Goal: Information Seeking & Learning: Learn about a topic

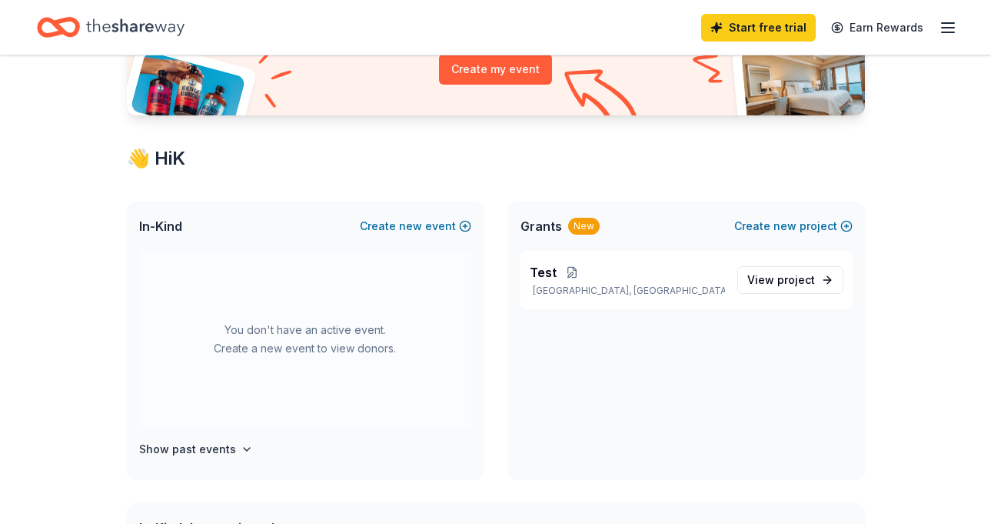
scroll to position [191, 0]
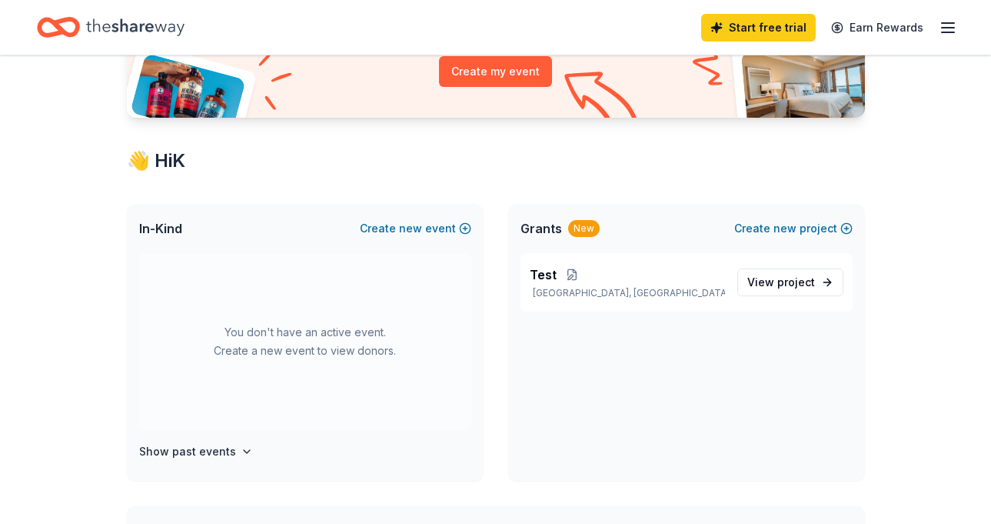
click at [727, 384] on div "Test [GEOGRAPHIC_DATA], [GEOGRAPHIC_DATA] View project" at bounding box center [686, 367] width 357 height 228
click at [954, 236] on div "Access 3700 + in-kind donors Looking for product donations too? Find companies …" at bounding box center [495, 416] width 991 height 1102
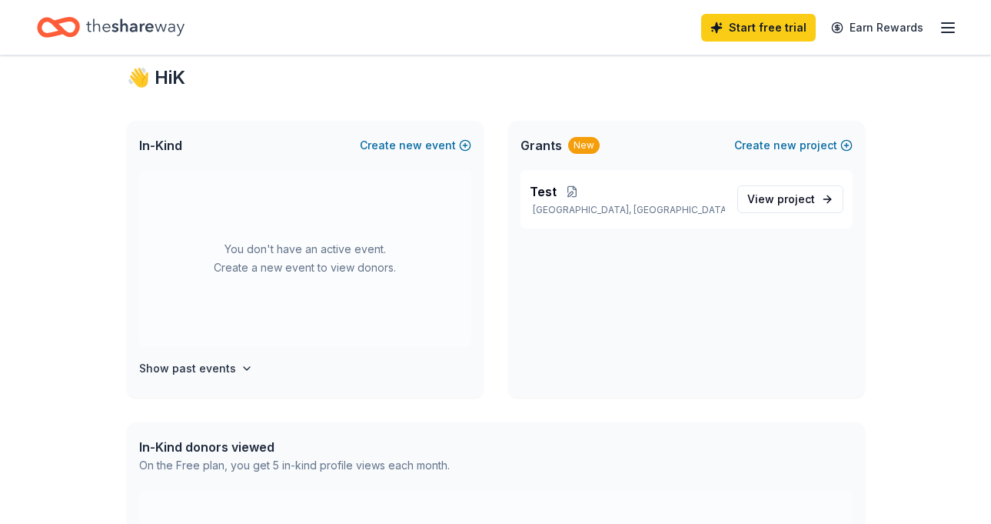
scroll to position [281, 0]
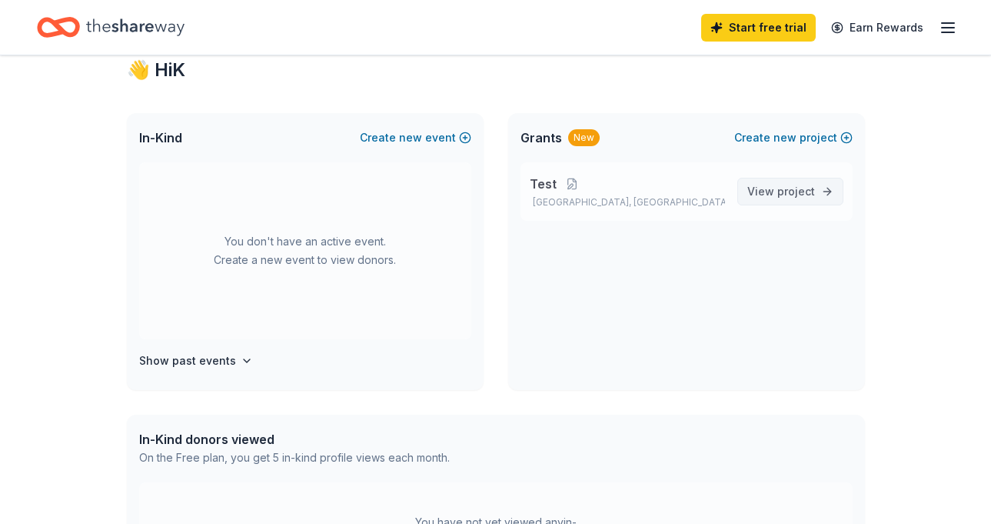
click at [789, 193] on span "project" at bounding box center [796, 191] width 38 height 13
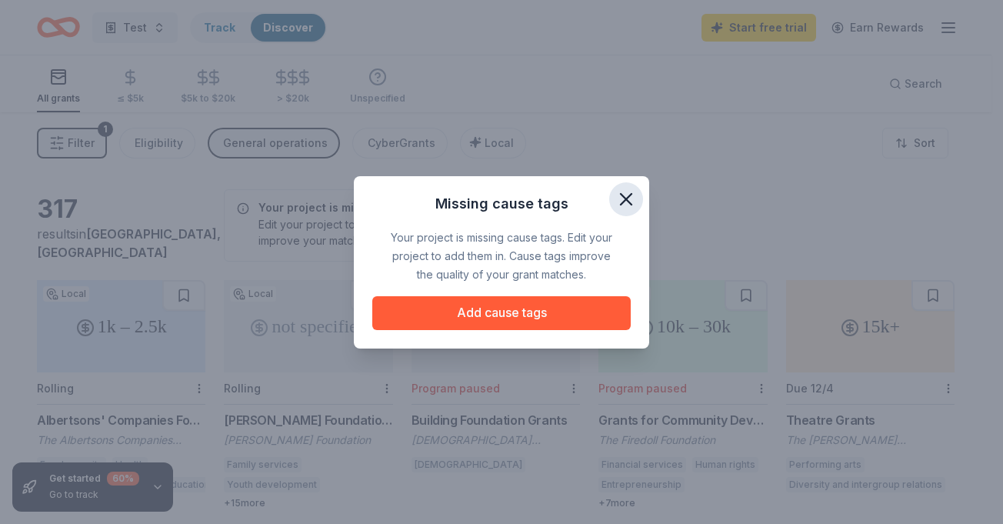
click at [621, 201] on icon "button" at bounding box center [626, 199] width 22 height 22
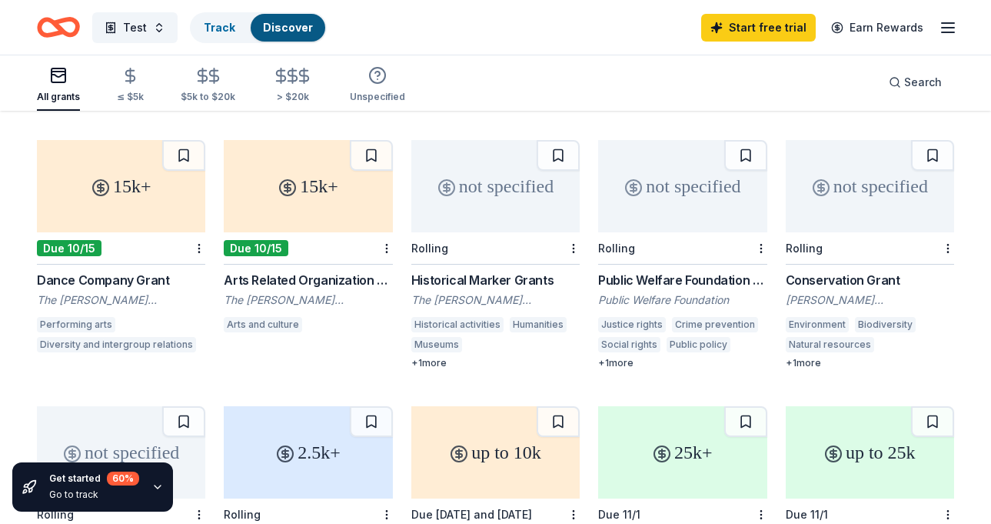
scroll to position [394, 0]
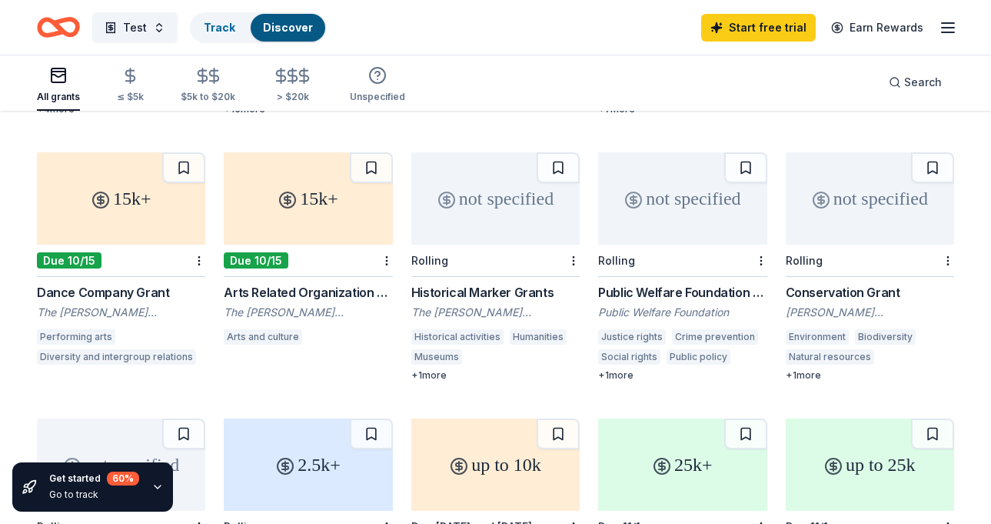
click at [115, 203] on div "15k+" at bounding box center [121, 198] width 168 height 92
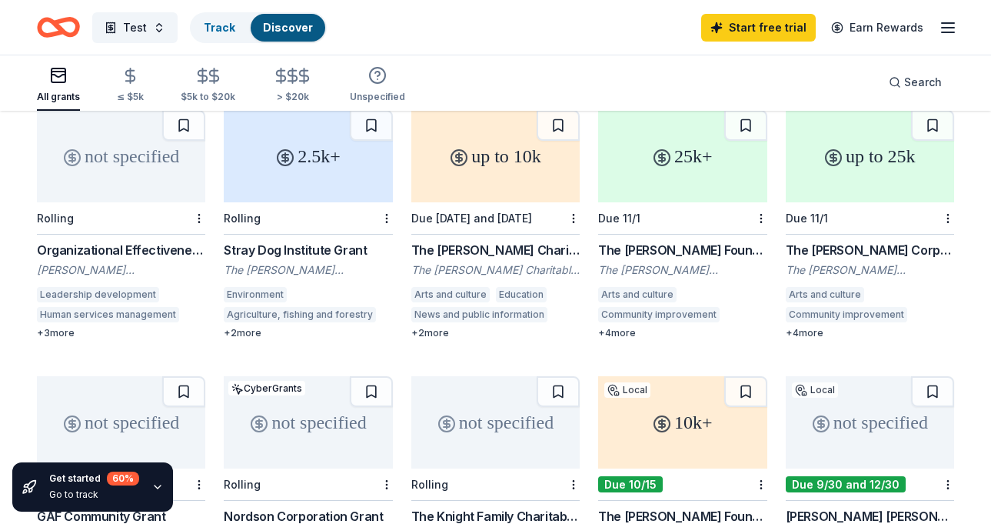
scroll to position [681, 0]
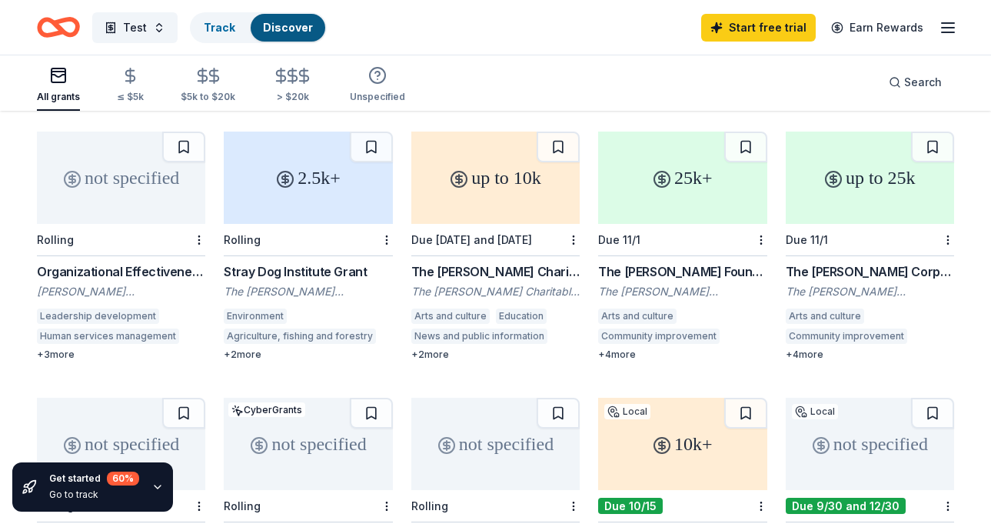
click at [461, 86] on div "All grants ≤ $5k $5k to $20k > $20k Unspecified Search" at bounding box center [495, 82] width 917 height 57
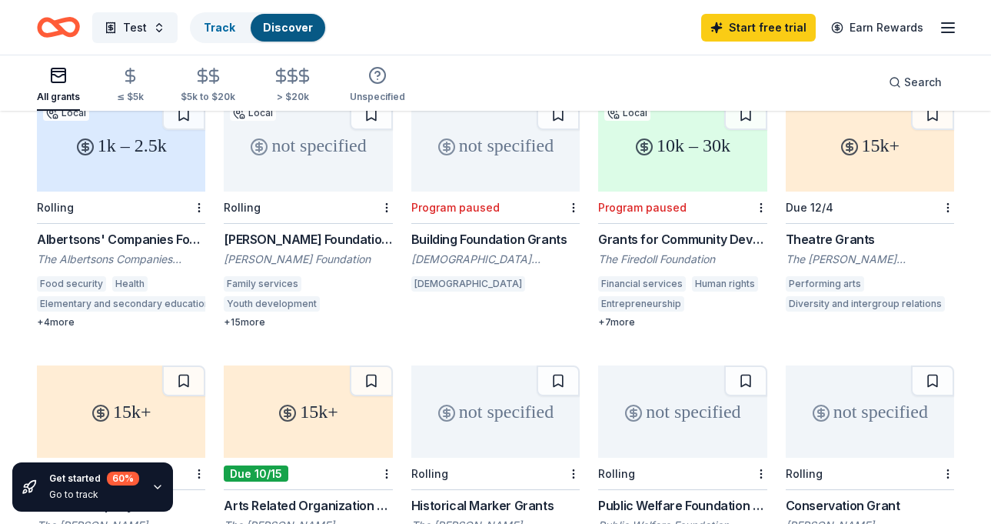
scroll to position [0, 0]
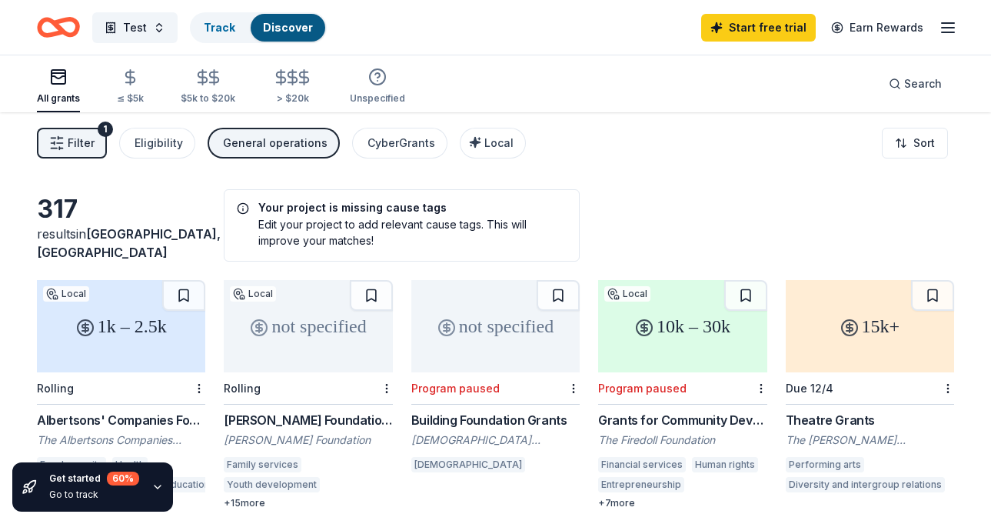
click at [512, 36] on div "Test Track Discover Start free trial Earn Rewards" at bounding box center [495, 27] width 917 height 36
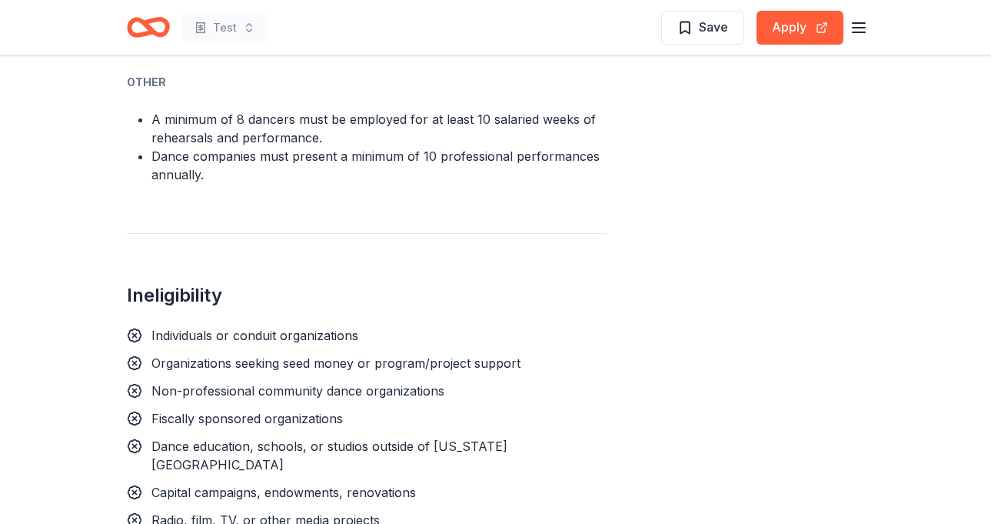
scroll to position [1050, 0]
